Goal: Task Accomplishment & Management: Use online tool/utility

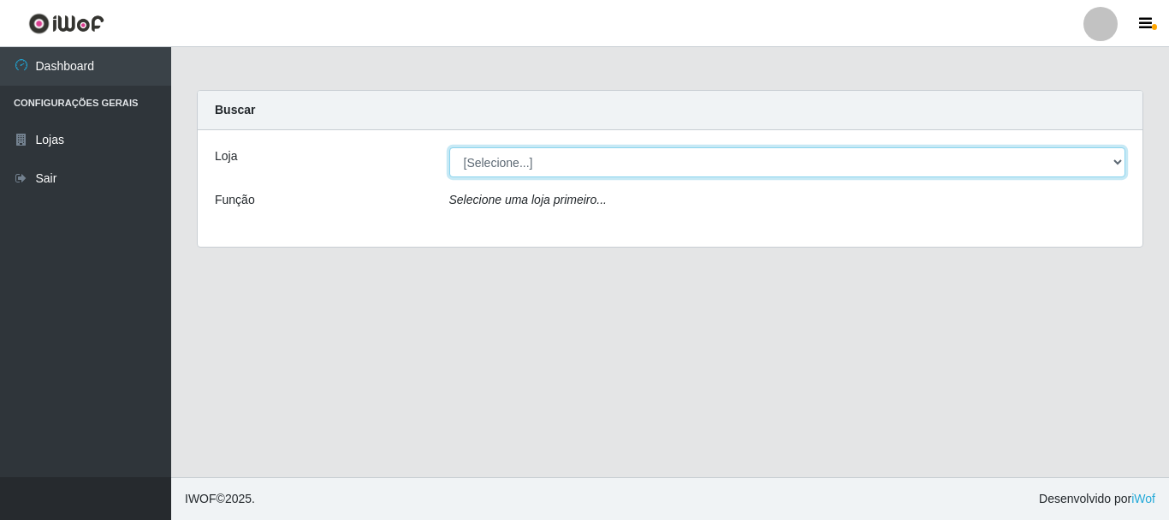
click at [1116, 162] on select "[Selecione...] [GEOGRAPHIC_DATA] [GEOGRAPHIC_DATA]" at bounding box center [787, 162] width 677 height 30
select select "64"
click at [449, 147] on select "[Selecione...] [GEOGRAPHIC_DATA] [GEOGRAPHIC_DATA]" at bounding box center [787, 162] width 677 height 30
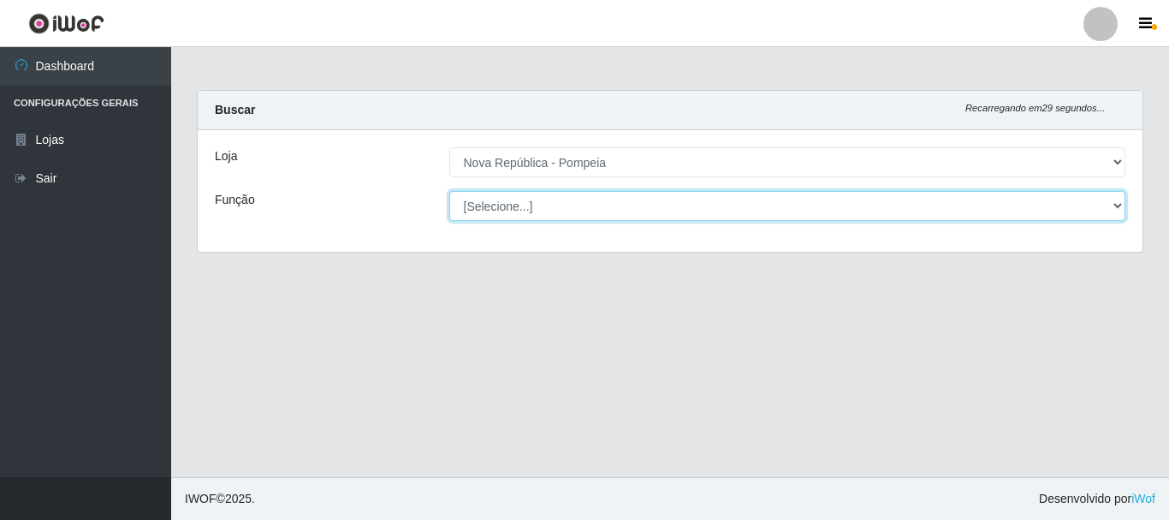
click at [1114, 208] on select "[Selecione...] Balconista Operador de Caixa Recepcionista Repositor" at bounding box center [787, 206] width 677 height 30
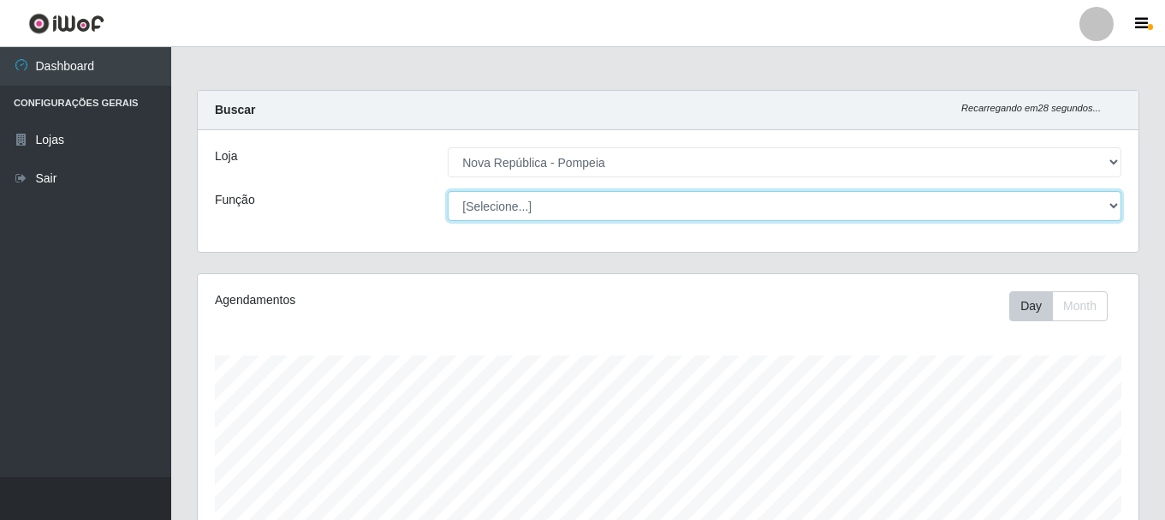
scroll to position [355, 941]
select select "22"
click at [448, 191] on select "[Selecione...] Balconista Operador de Caixa Recepcionista Repositor" at bounding box center [785, 206] width 674 height 30
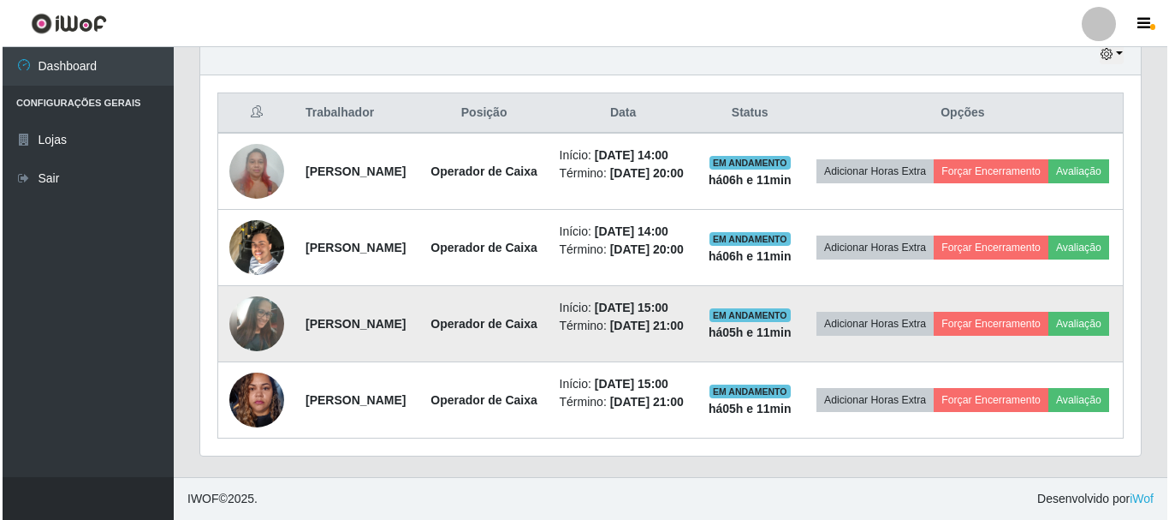
scroll to position [655, 0]
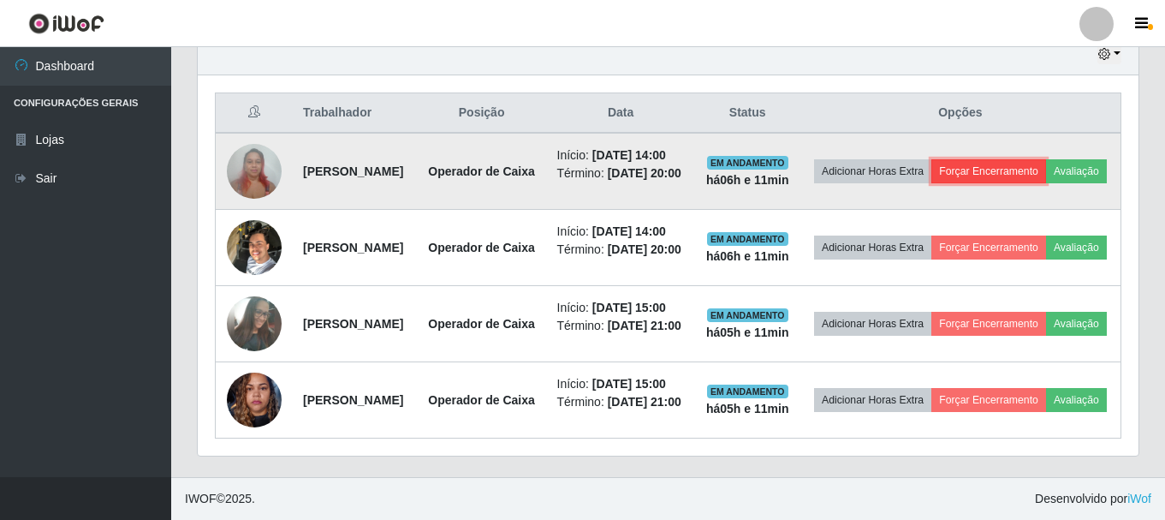
click at [1046, 159] on button "Forçar Encerramento" at bounding box center [988, 171] width 115 height 24
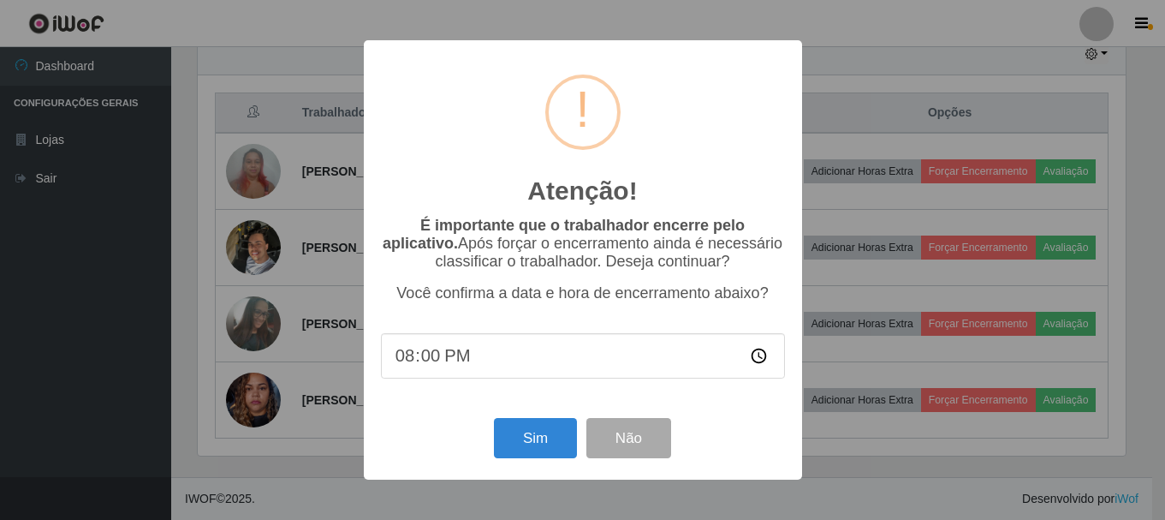
scroll to position [355, 932]
click at [513, 452] on button "Sim" at bounding box center [537, 438] width 83 height 40
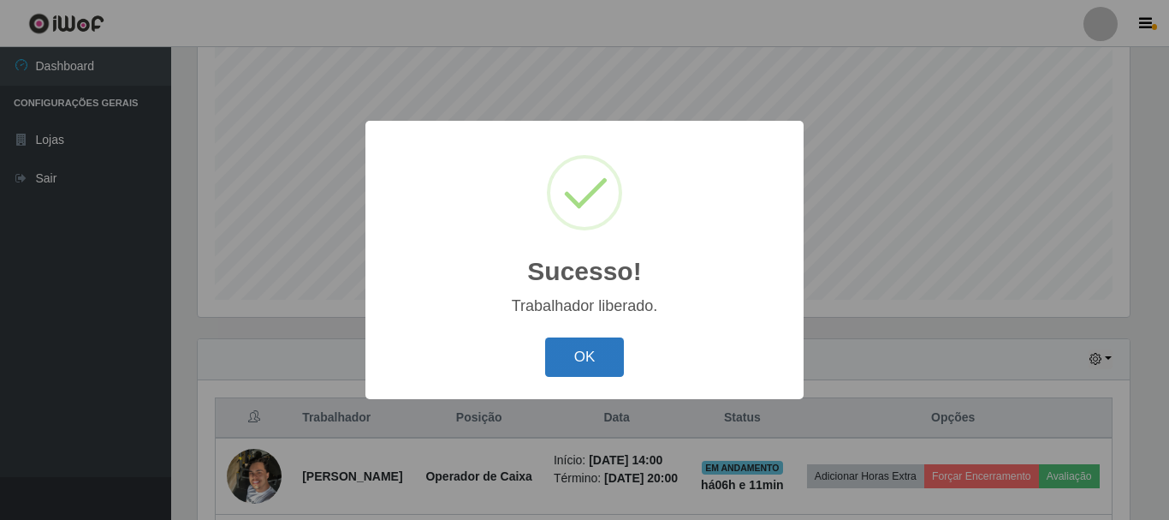
click at [587, 358] on button "OK" at bounding box center [585, 357] width 80 height 40
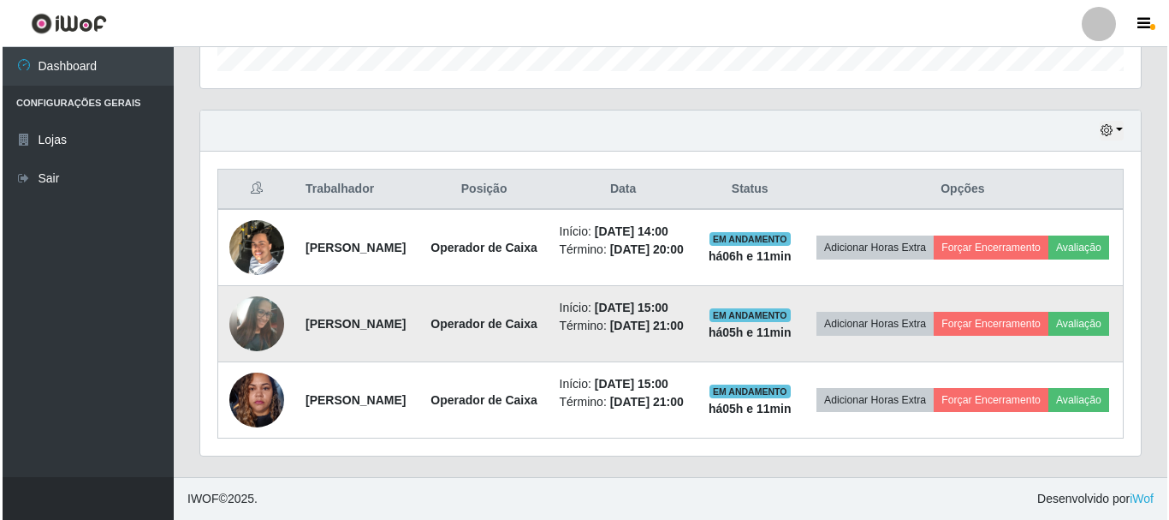
scroll to position [569, 0]
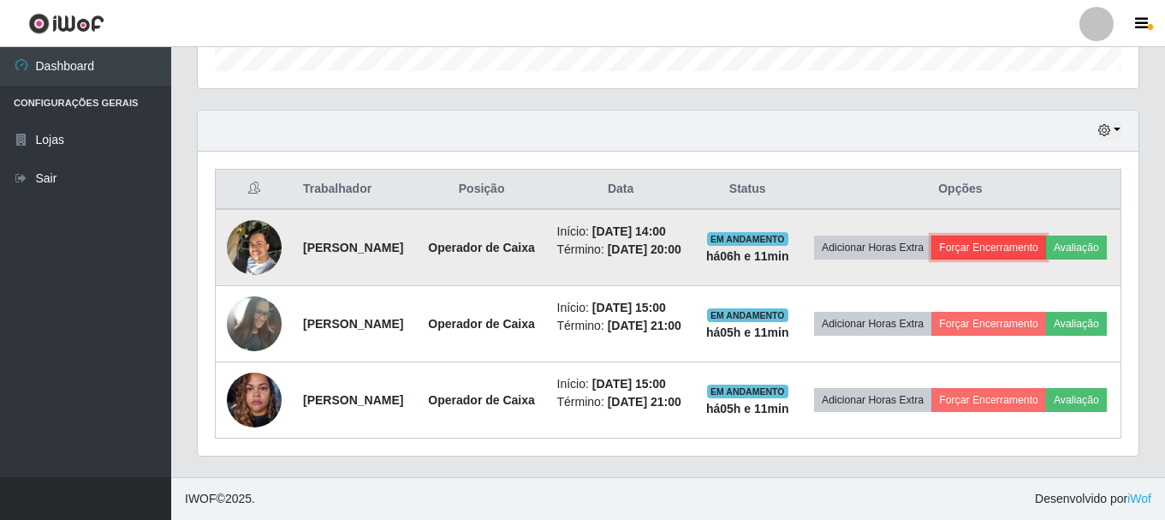
click at [1016, 235] on button "Forçar Encerramento" at bounding box center [988, 247] width 115 height 24
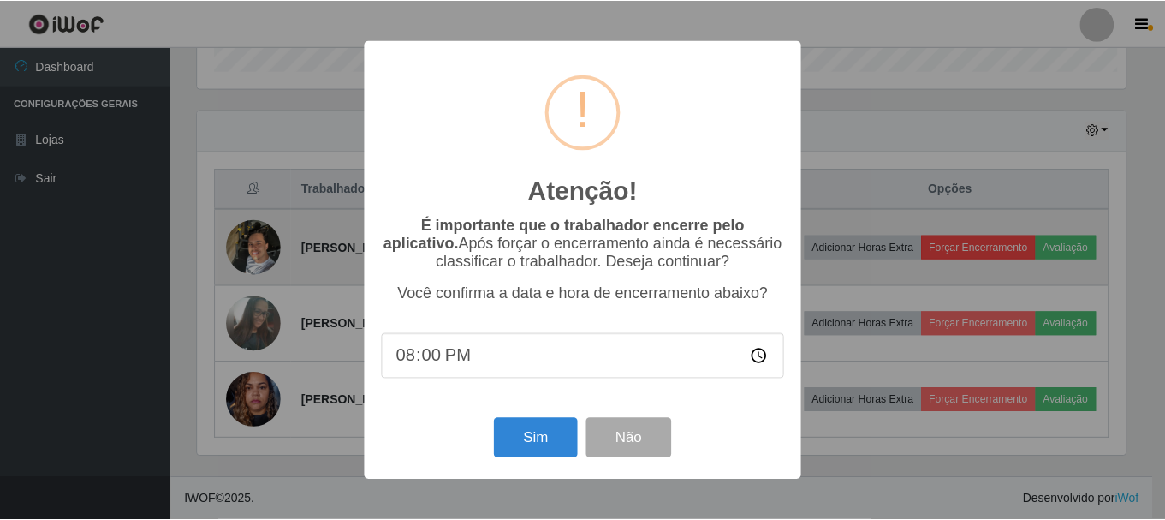
scroll to position [355, 932]
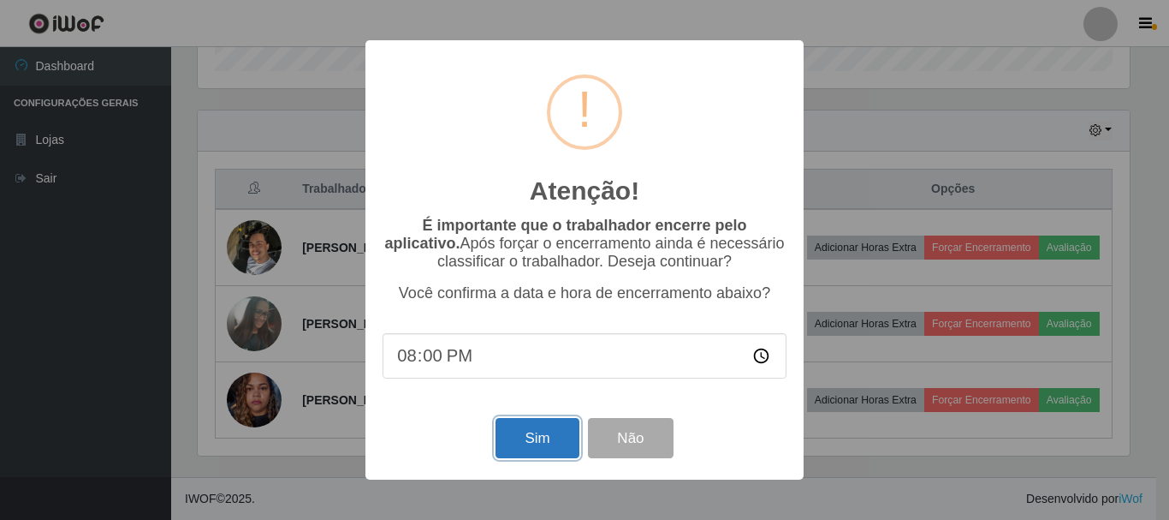
click at [520, 433] on button "Sim" at bounding box center [537, 438] width 83 height 40
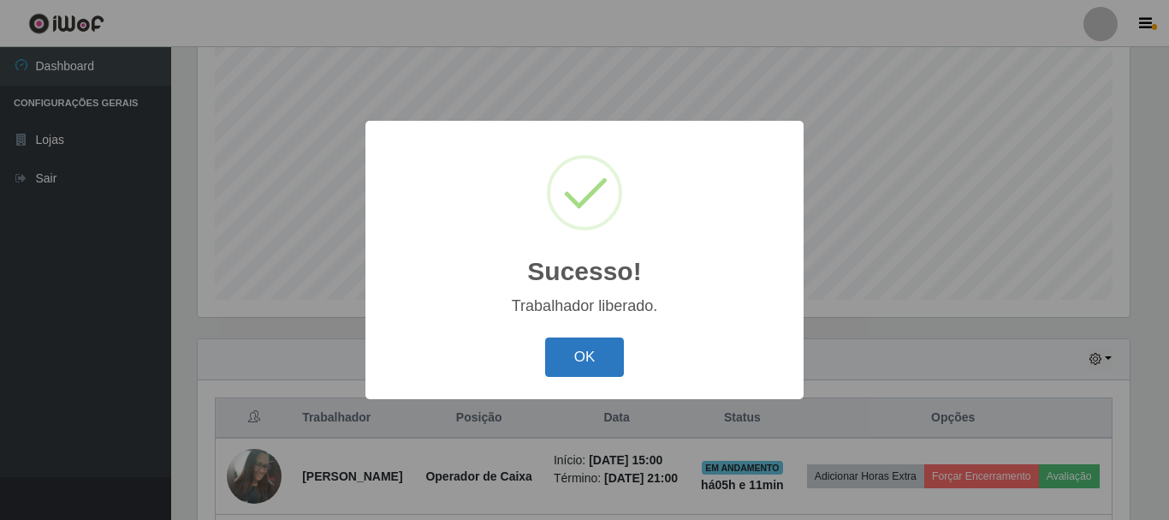
click at [568, 353] on button "OK" at bounding box center [585, 357] width 80 height 40
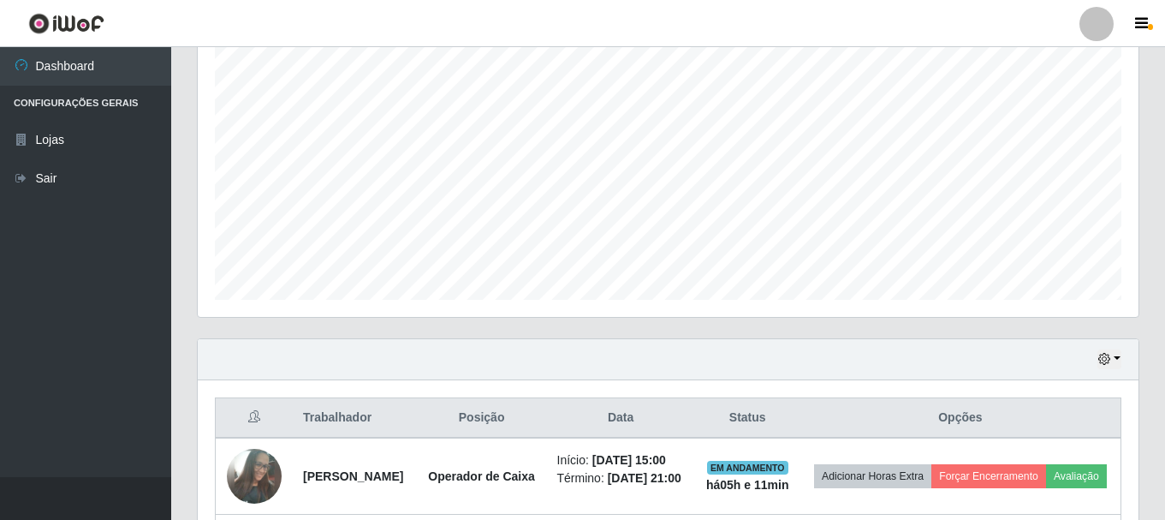
scroll to position [526, 0]
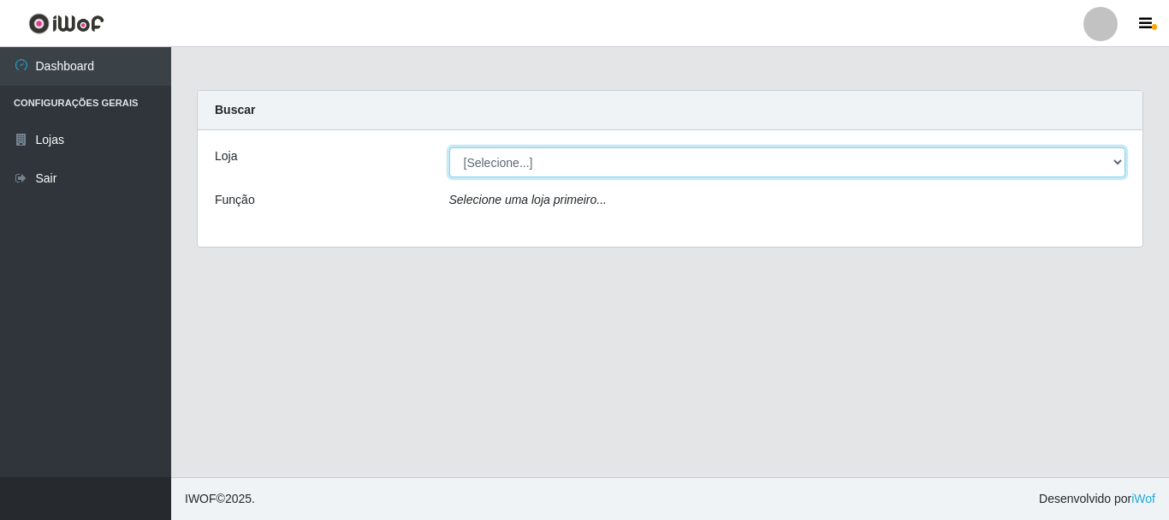
click at [1113, 160] on select "[Selecione...] [GEOGRAPHIC_DATA] [GEOGRAPHIC_DATA]" at bounding box center [787, 162] width 677 height 30
select select "64"
click at [449, 147] on select "[Selecione...] [GEOGRAPHIC_DATA] [GEOGRAPHIC_DATA]" at bounding box center [787, 162] width 677 height 30
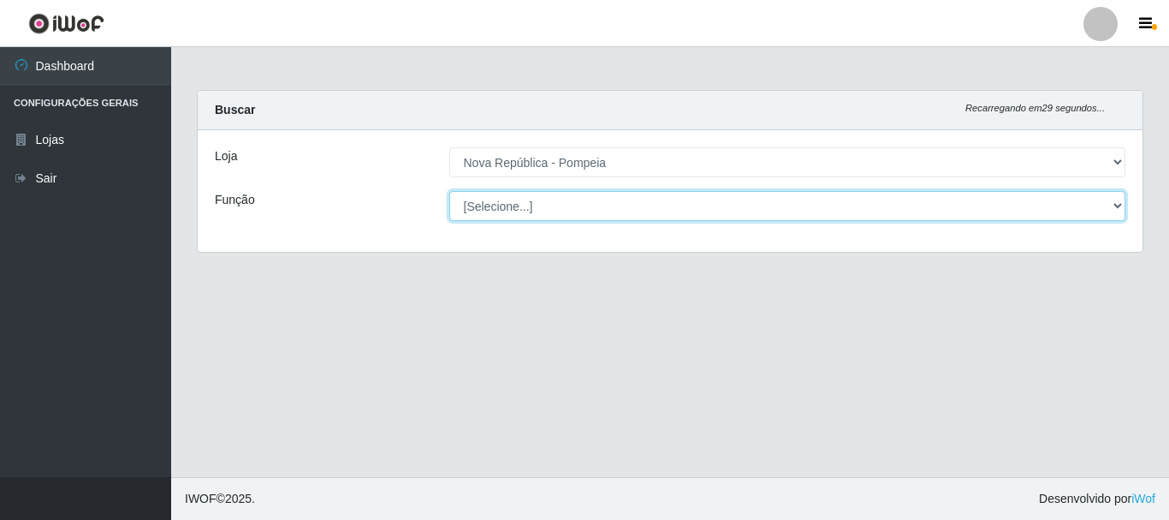
click at [1111, 205] on select "[Selecione...] Balconista Operador de Caixa Recepcionista Repositor" at bounding box center [787, 206] width 677 height 30
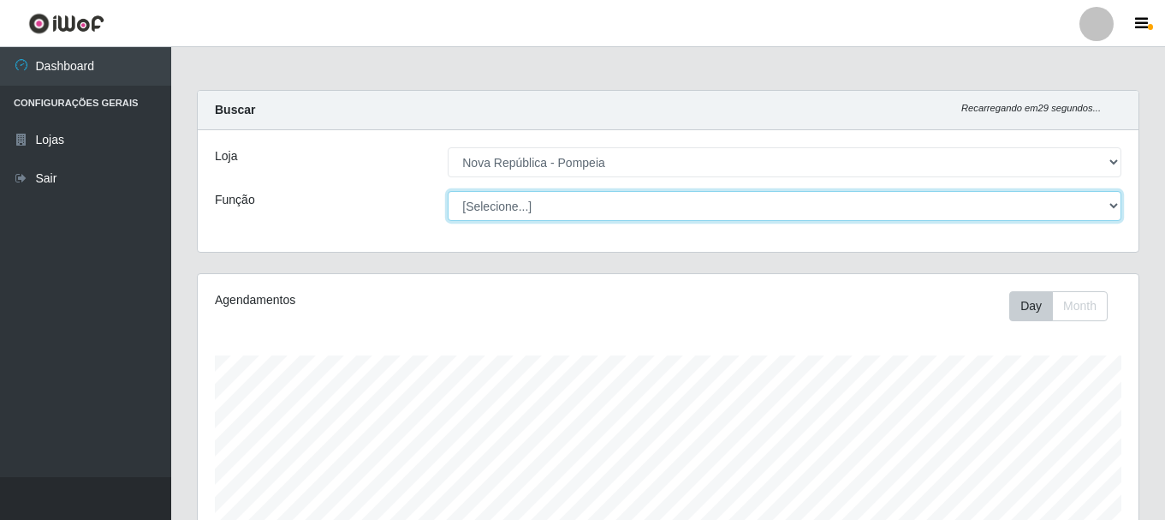
scroll to position [355, 941]
click at [448, 191] on select "[Selecione...] Balconista Operador de Caixa Recepcionista Repositor" at bounding box center [785, 206] width 674 height 30
click at [1118, 204] on select "[Selecione...] Balconista Operador de Caixa Recepcionista Repositor" at bounding box center [785, 206] width 674 height 30
select select "22"
click at [448, 191] on select "[Selecione...] Balconista Operador de Caixa Recepcionista Repositor" at bounding box center [785, 206] width 674 height 30
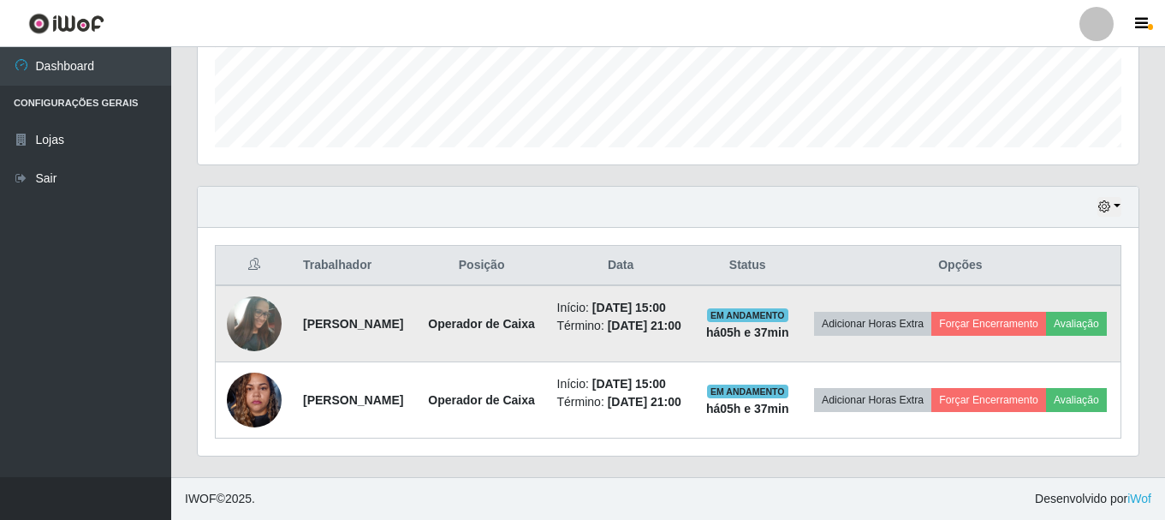
scroll to position [526, 0]
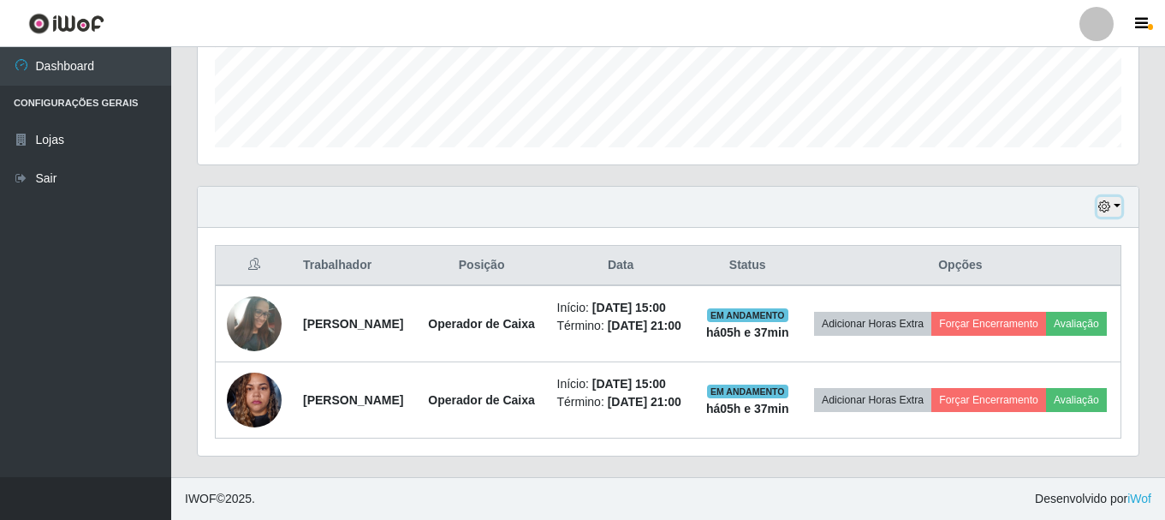
click at [1114, 197] on button "button" at bounding box center [1109, 207] width 24 height 20
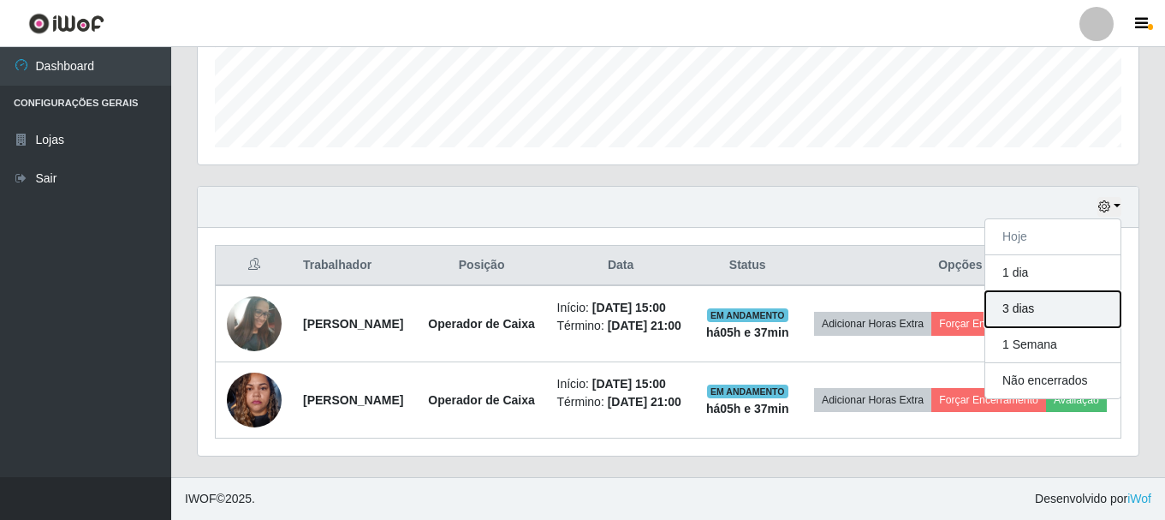
click at [1044, 291] on button "3 dias" at bounding box center [1052, 309] width 135 height 36
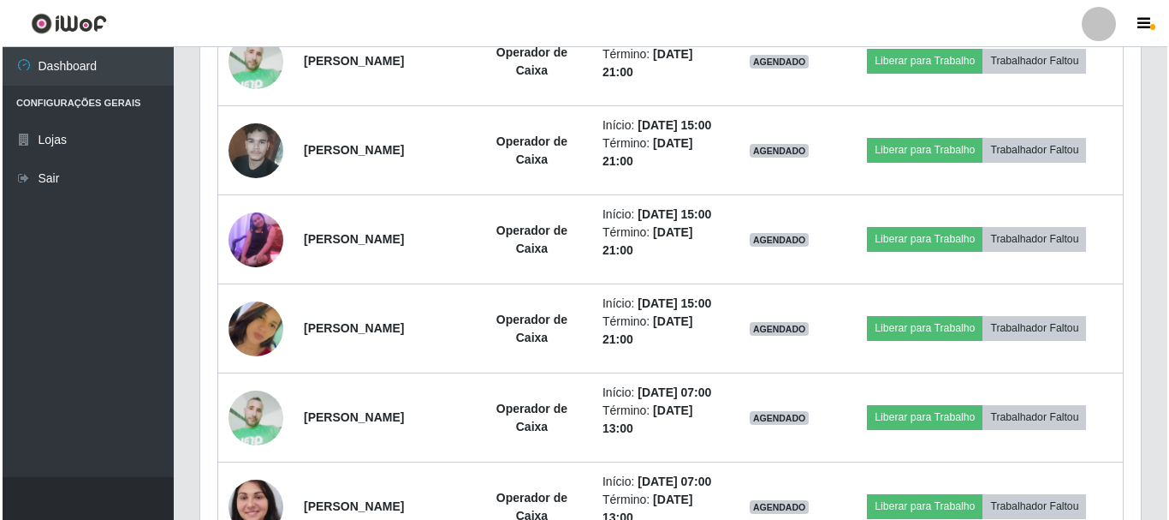
scroll to position [2067, 0]
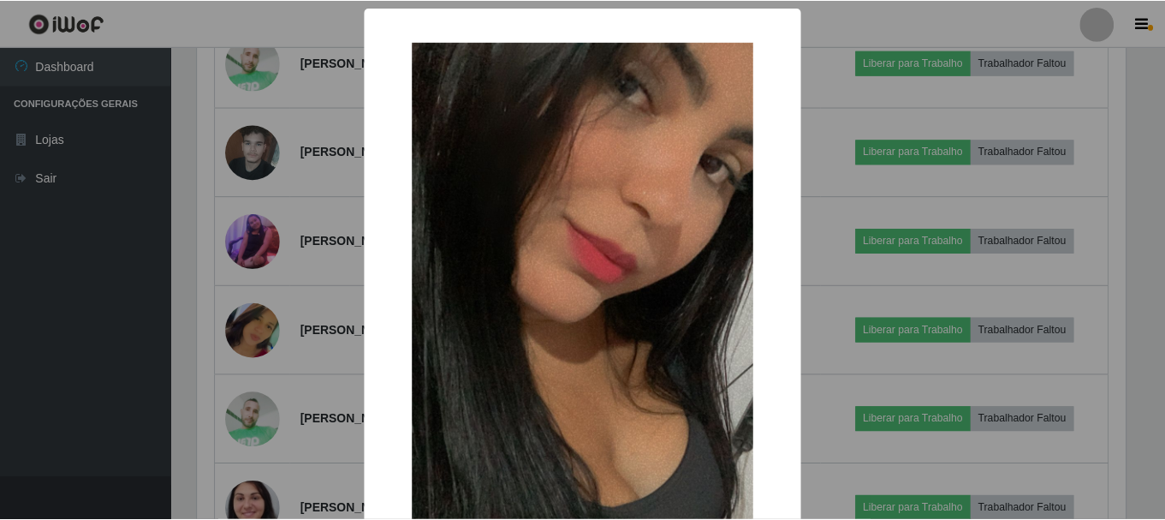
scroll to position [355, 932]
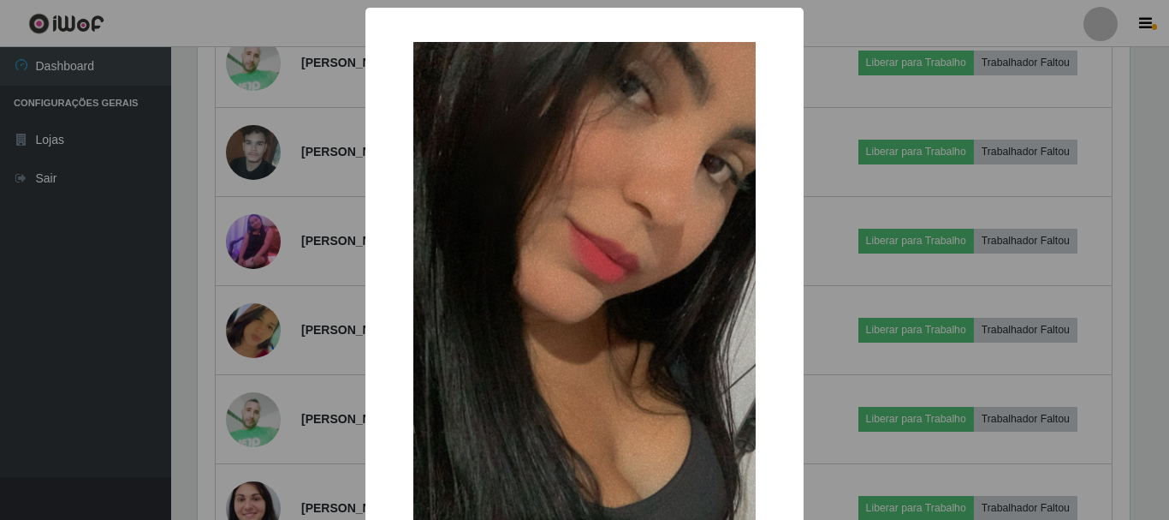
click at [829, 280] on div "× OK Cancel" at bounding box center [584, 260] width 1169 height 520
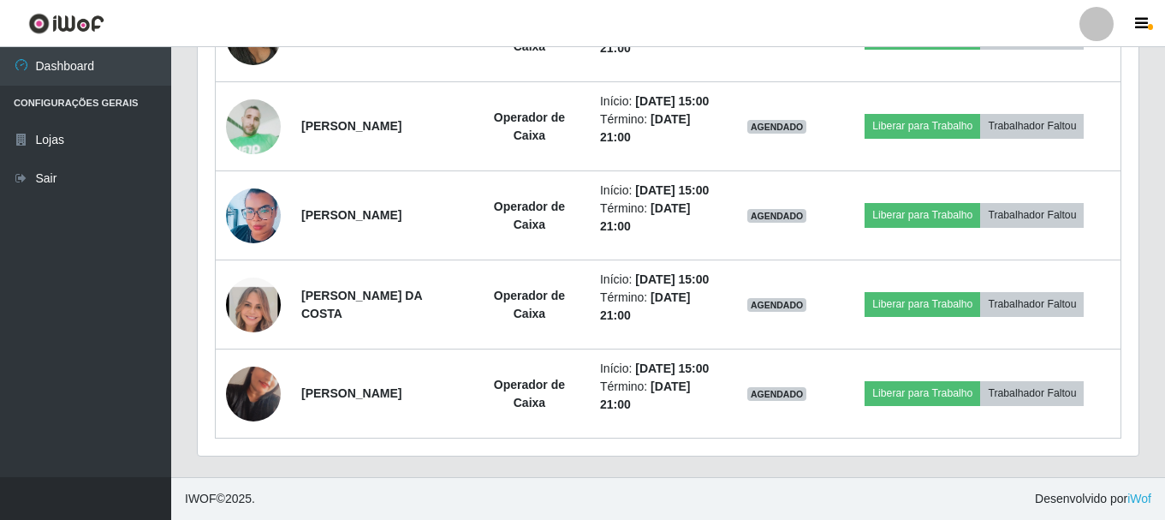
scroll to position [2688, 0]
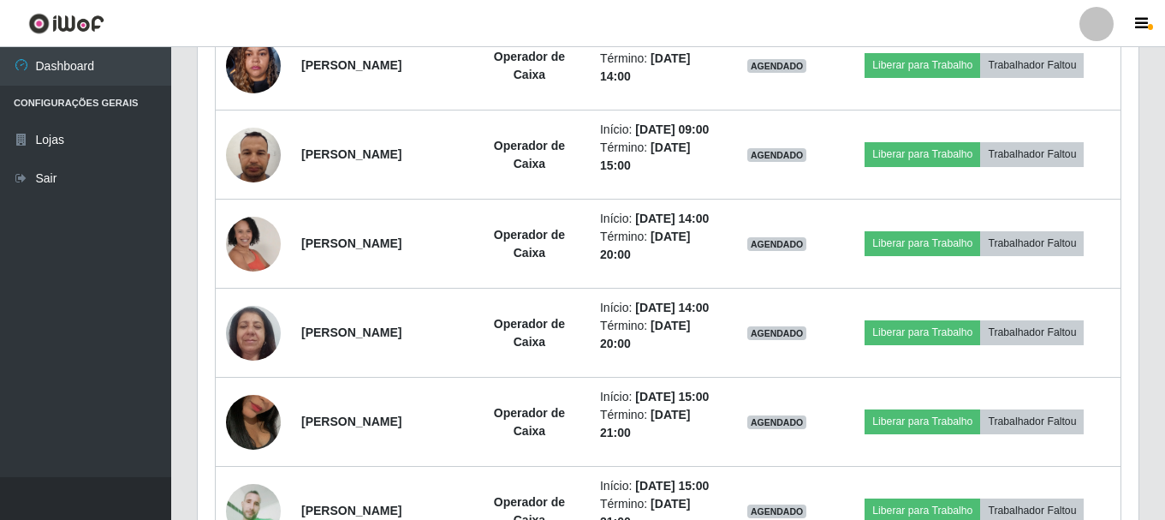
drag, startPoint x: 559, startPoint y: 553, endPoint x: 463, endPoint y: 553, distance: 95.9
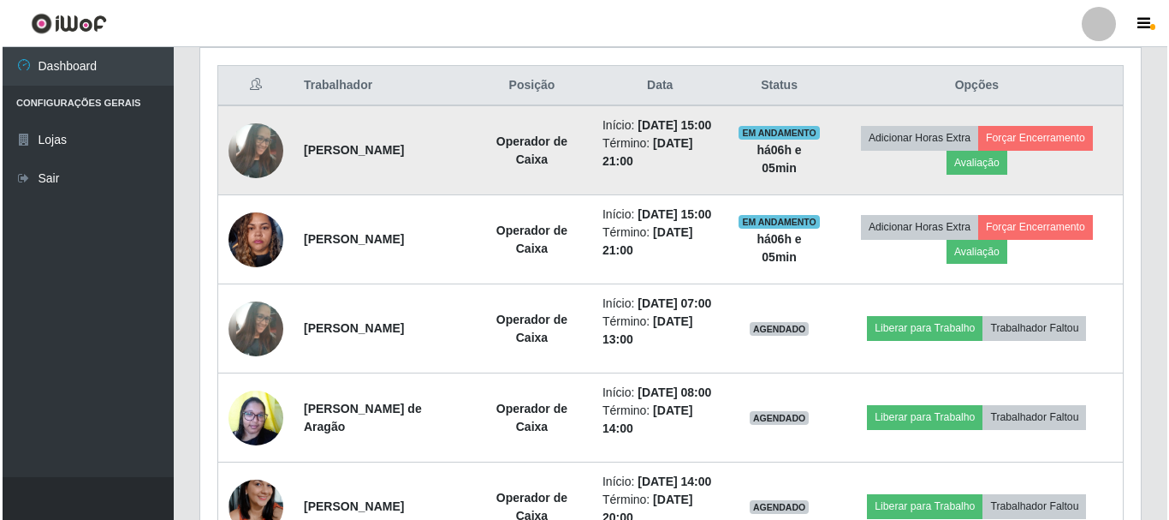
scroll to position [462, 0]
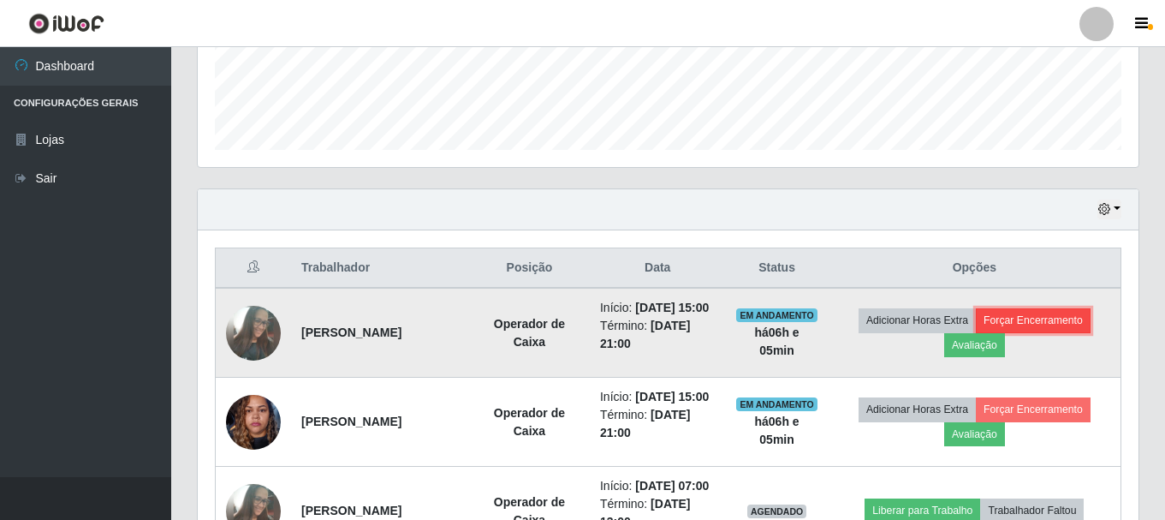
click at [1034, 332] on button "Forçar Encerramento" at bounding box center [1033, 320] width 115 height 24
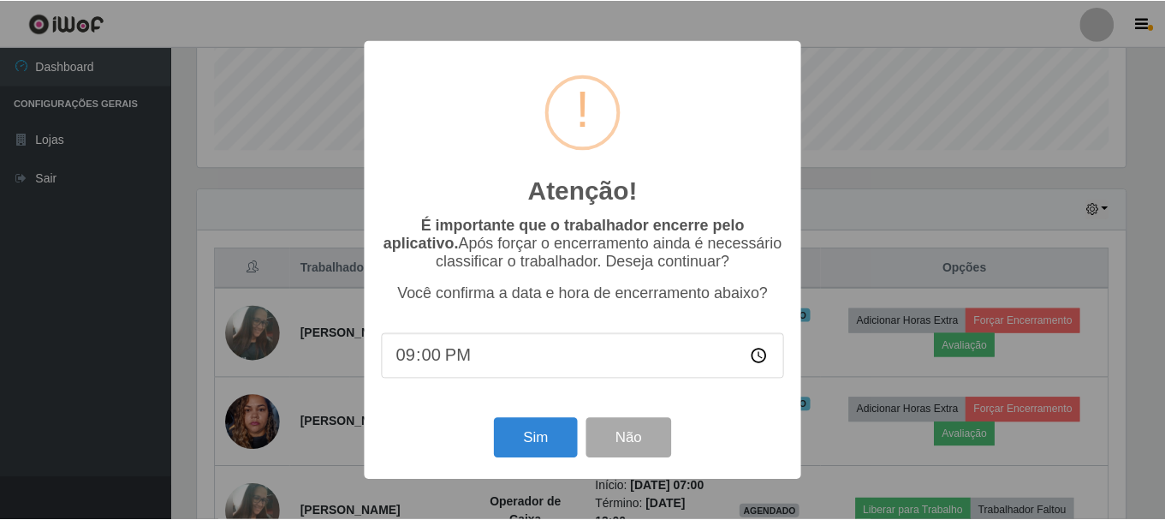
scroll to position [355, 932]
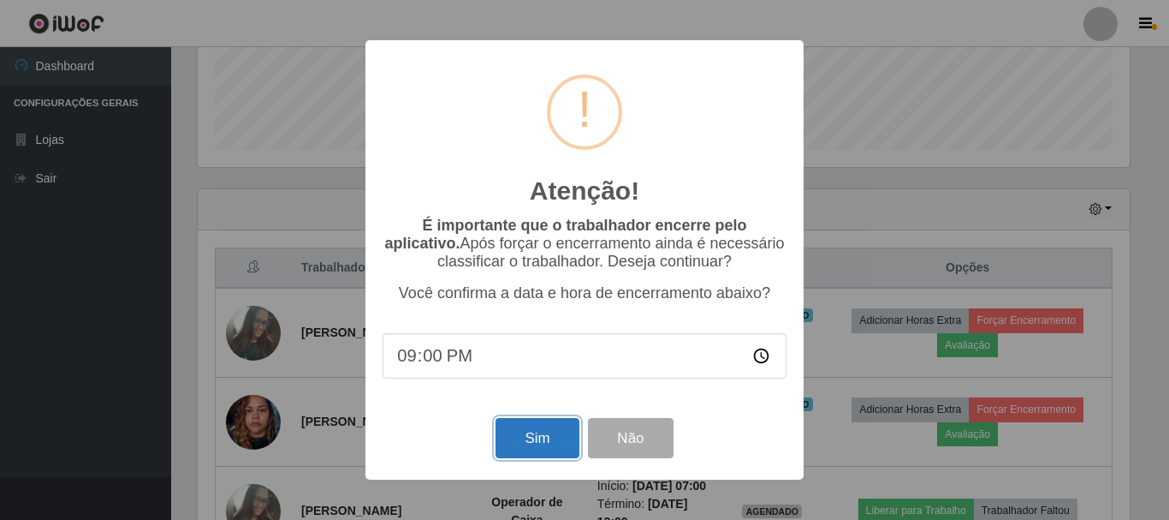
click at [542, 437] on button "Sim" at bounding box center [537, 438] width 83 height 40
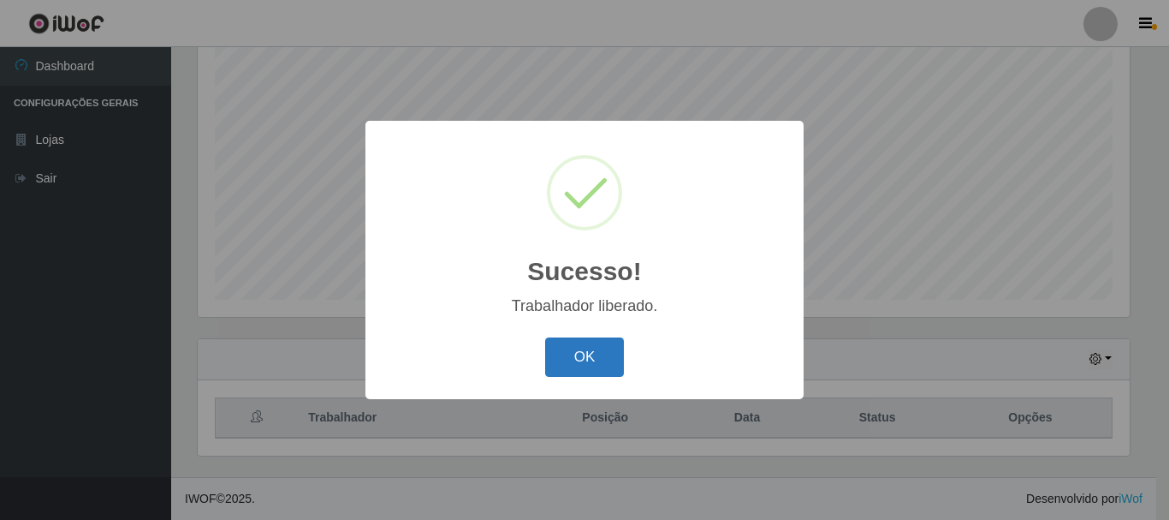
click at [593, 358] on button "OK" at bounding box center [585, 357] width 80 height 40
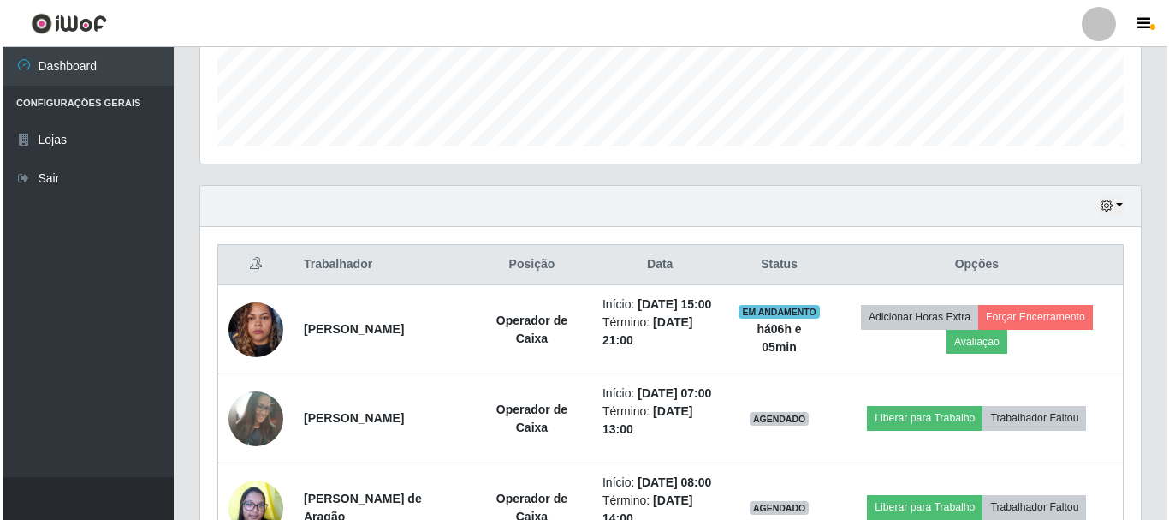
scroll to position [484, 0]
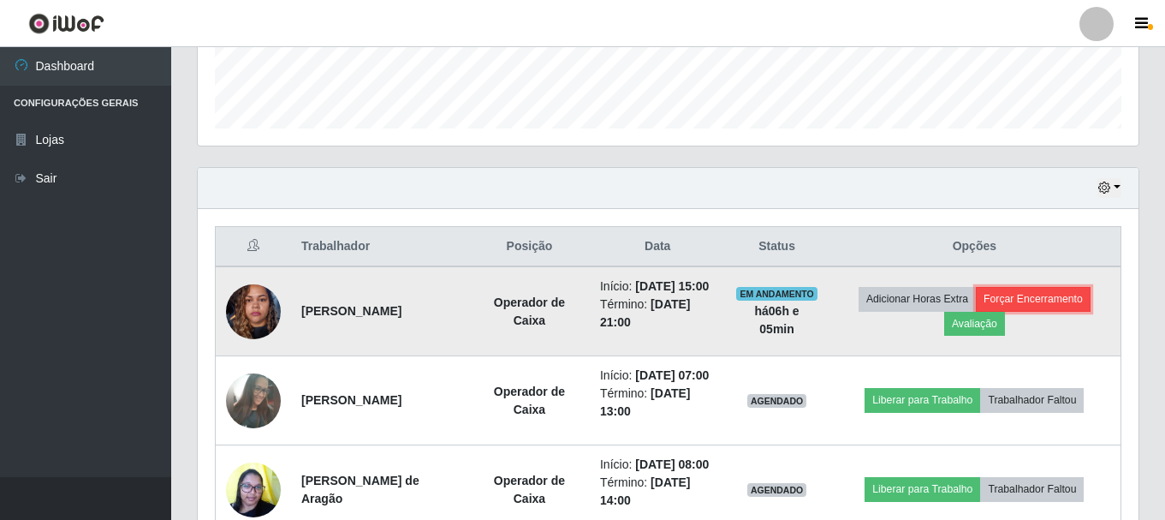
click at [1045, 307] on button "Forçar Encerramento" at bounding box center [1033, 299] width 115 height 24
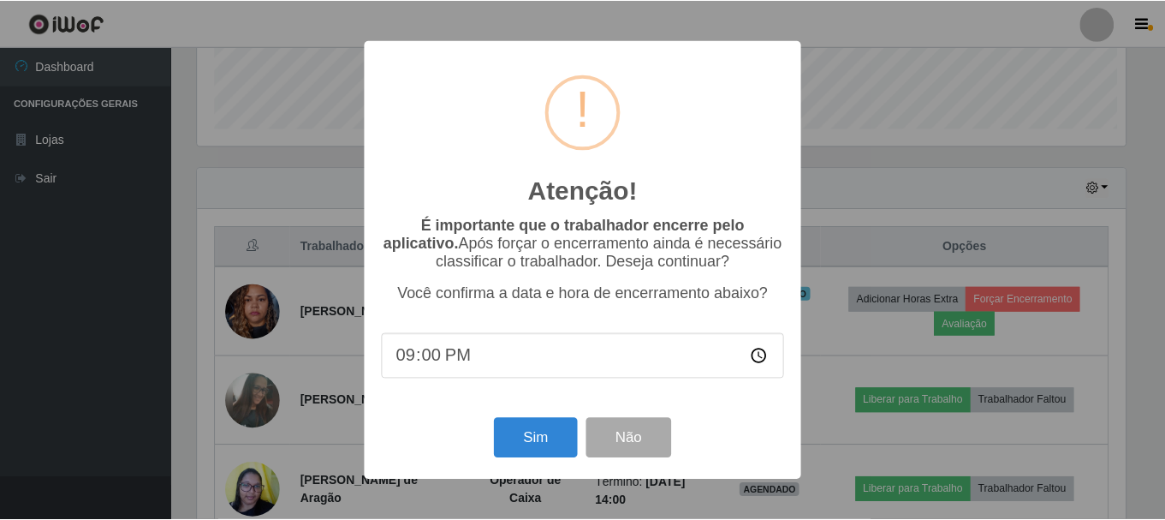
scroll to position [355, 932]
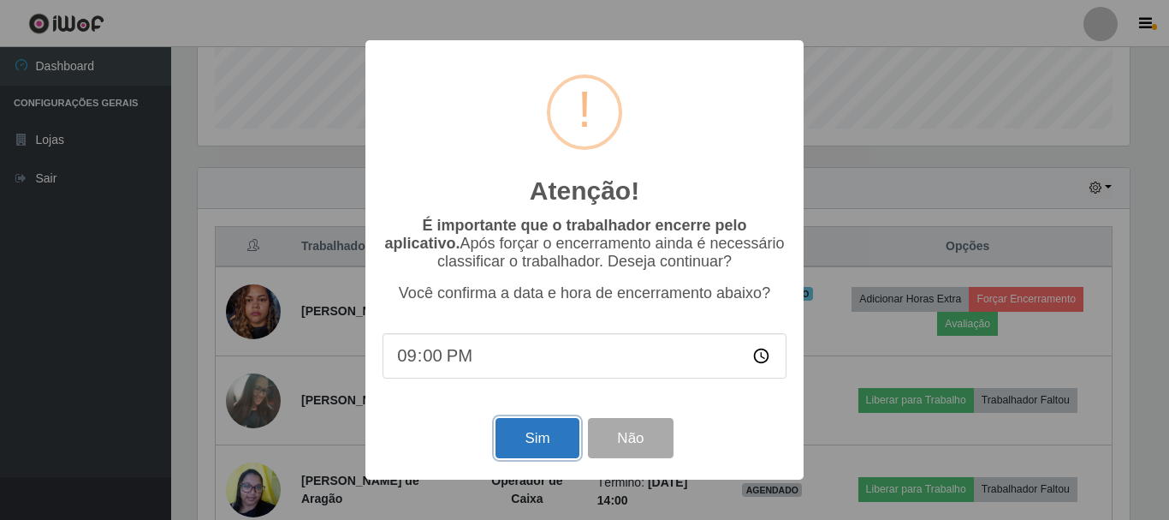
click at [531, 443] on button "Sim" at bounding box center [537, 438] width 83 height 40
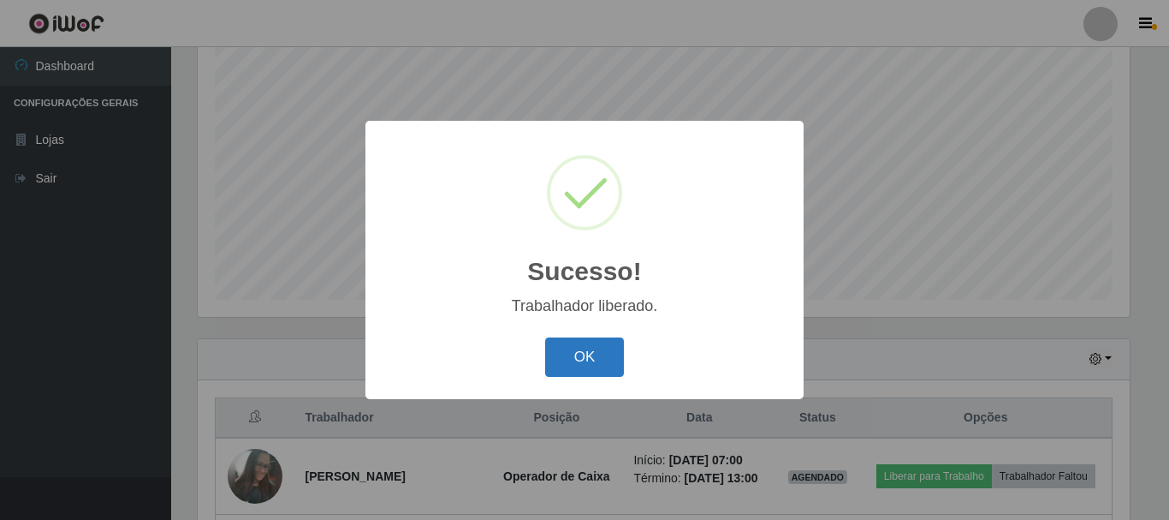
click at [582, 358] on button "OK" at bounding box center [585, 357] width 80 height 40
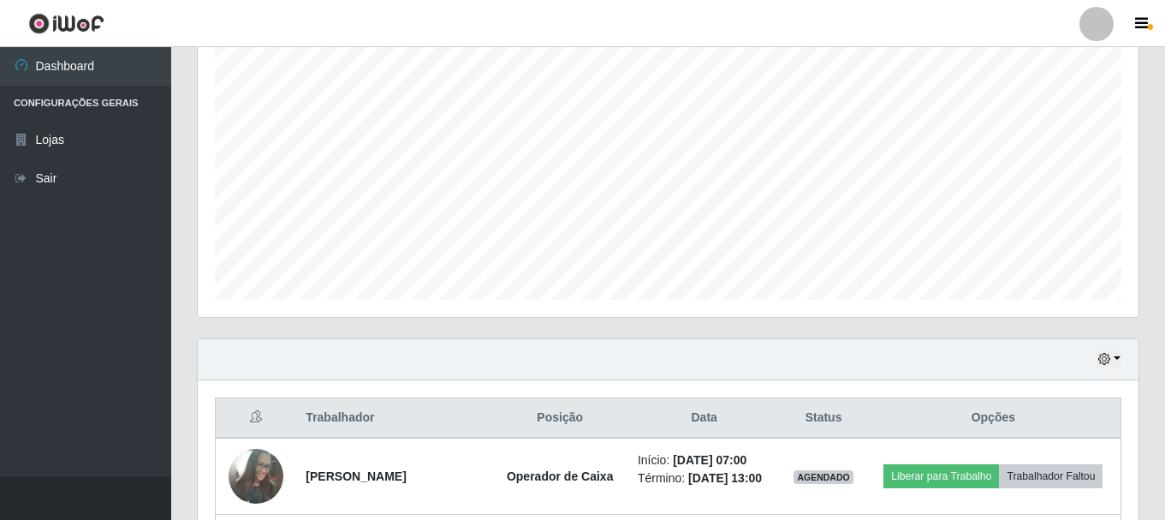
scroll to position [355, 941]
